Goal: Information Seeking & Learning: Learn about a topic

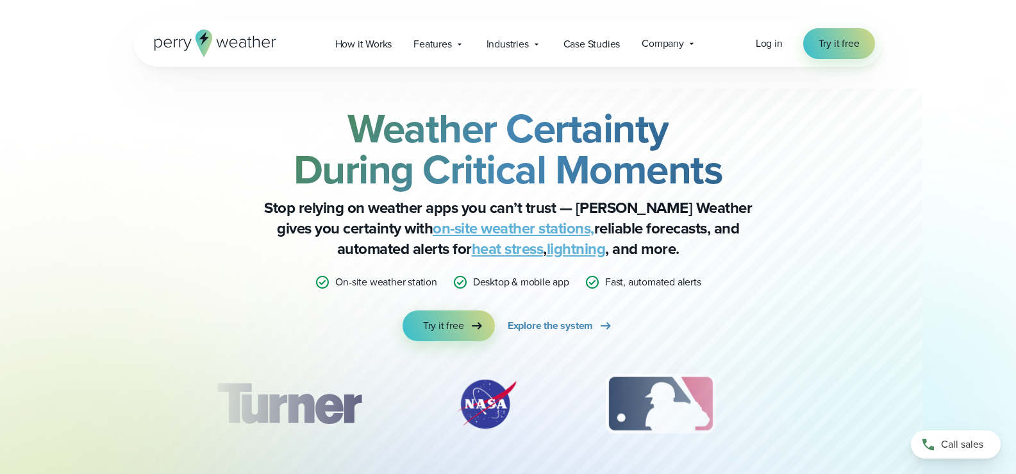
click at [222, 40] on icon at bounding box center [222, 43] width 12 height 8
click at [689, 41] on icon at bounding box center [692, 43] width 10 height 10
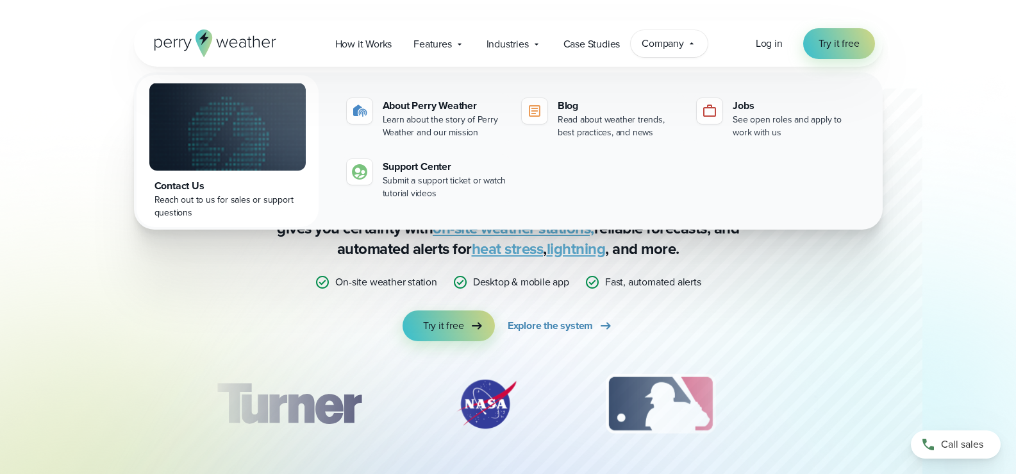
click at [926, 101] on div "Weather Certainty During Critical Moments Stop relying on weather apps you can’…" at bounding box center [508, 283] width 923 height 432
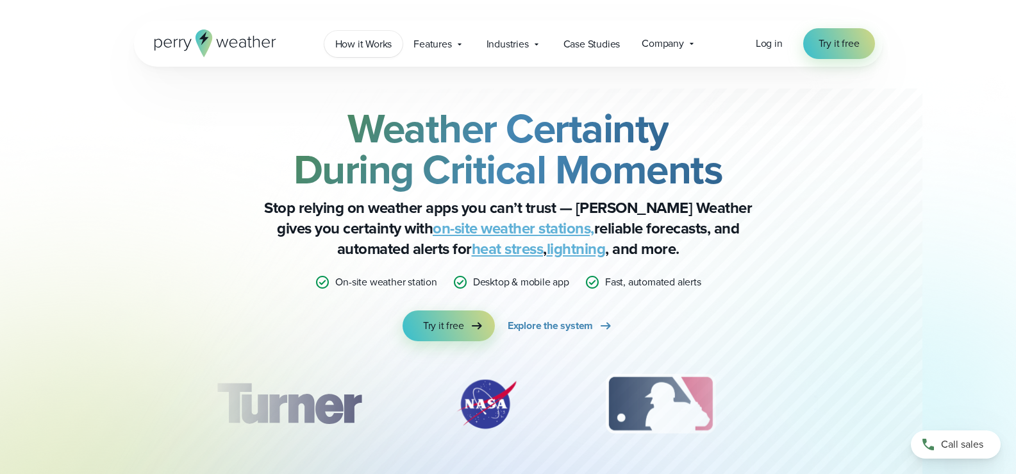
click at [377, 43] on span "How it Works" at bounding box center [363, 44] width 57 height 15
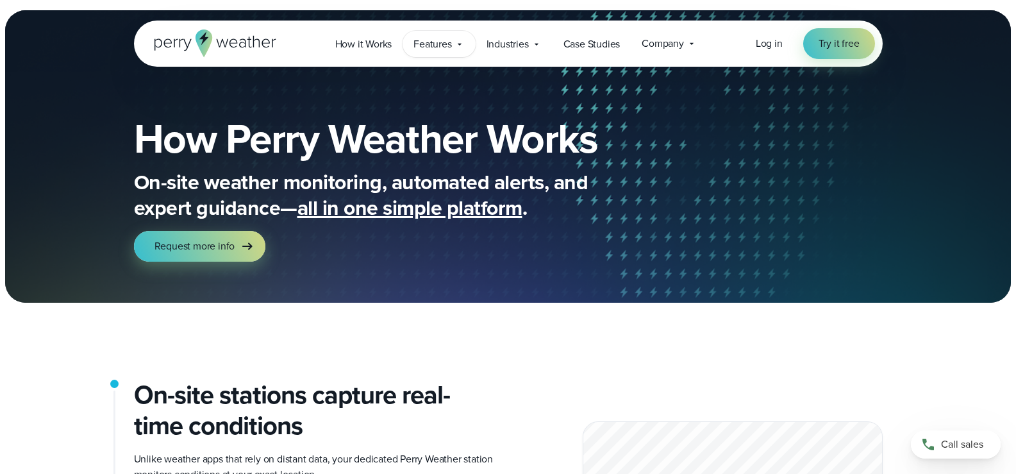
click at [437, 43] on span "Features" at bounding box center [433, 44] width 38 height 15
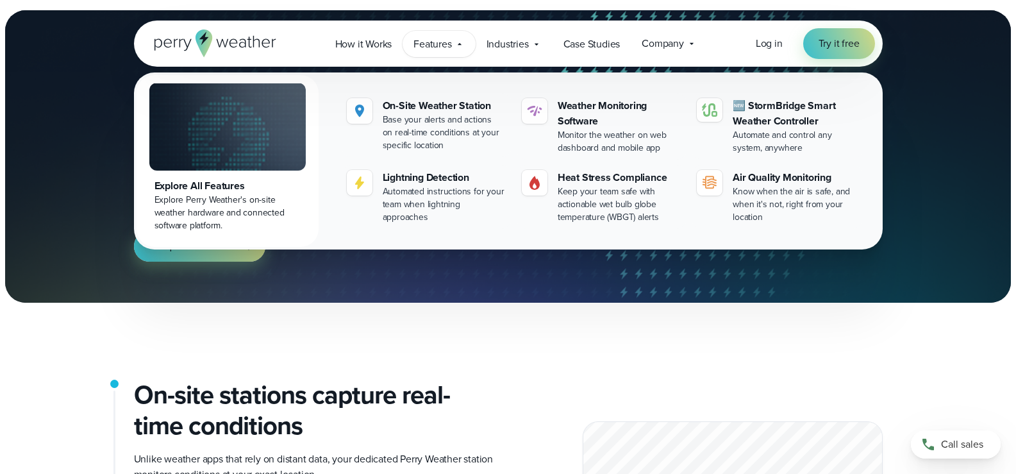
click at [79, 217] on div "How Perry Weather Works On-site weather monitoring, automated alerts, and exper…" at bounding box center [508, 190] width 923 height 226
